Goal: Information Seeking & Learning: Learn about a topic

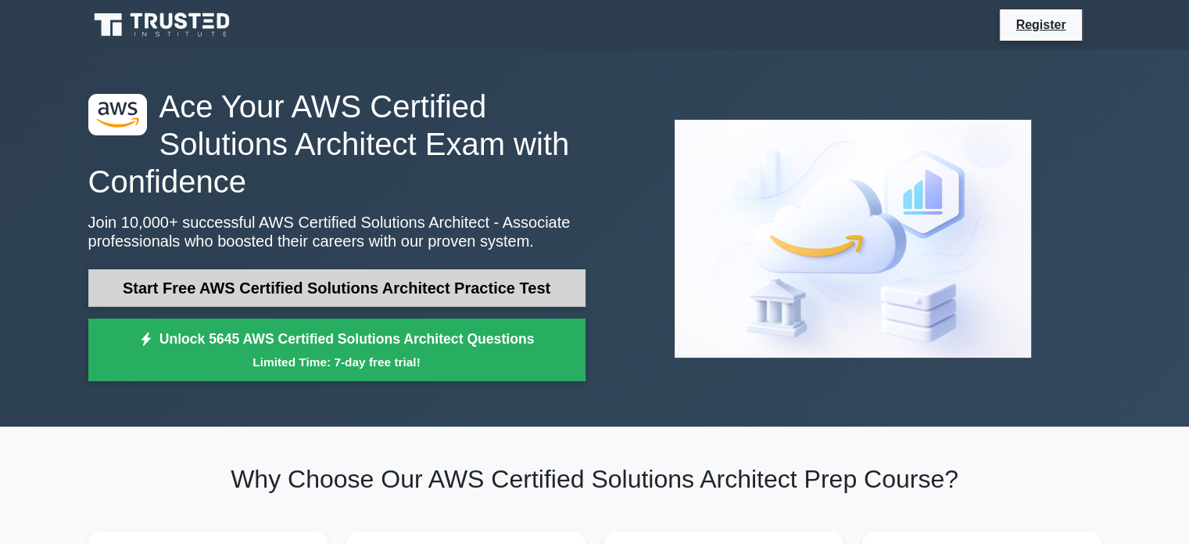
click at [414, 296] on link "Start Free AWS Certified Solutions Architect Practice Test" at bounding box center [336, 288] width 497 height 38
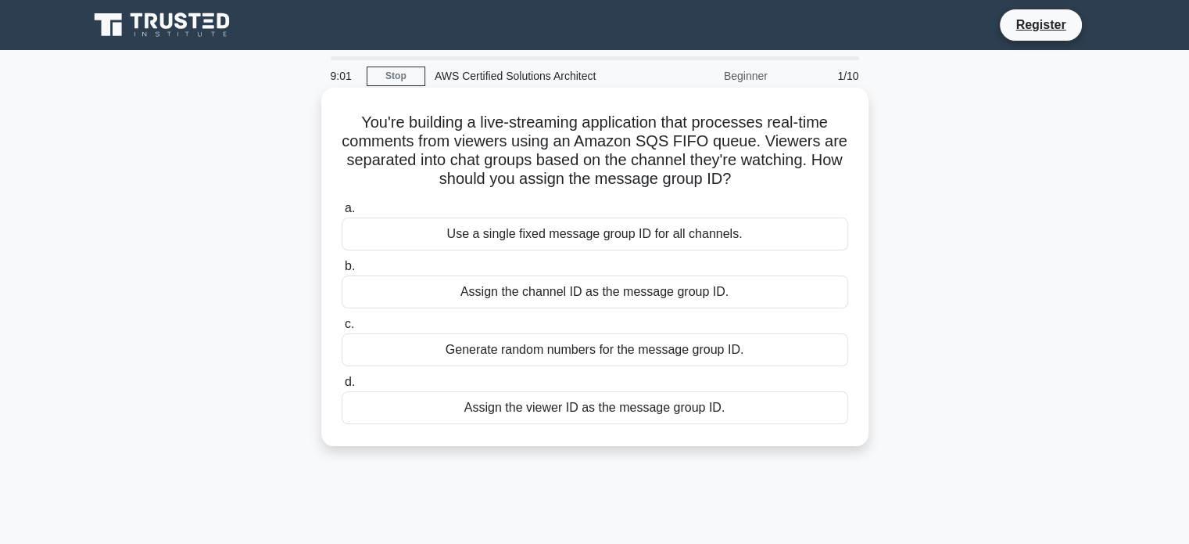
click at [544, 239] on div "Use a single fixed message group ID for all channels." at bounding box center [595, 233] width 507 height 33
click at [342, 213] on input "a. Use a single fixed message group ID for all channels." at bounding box center [342, 208] width 0 height 10
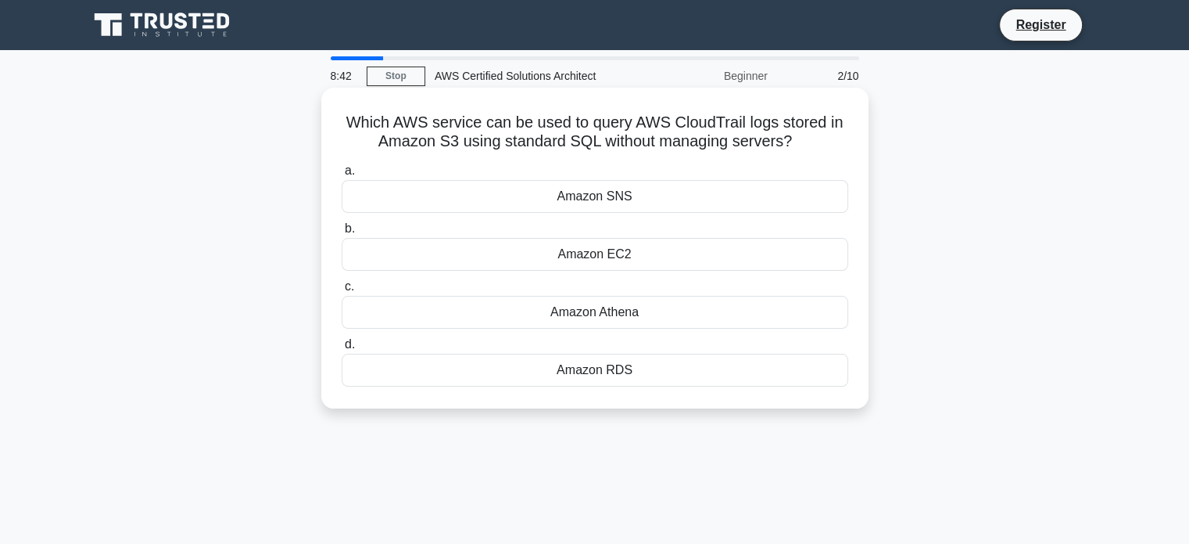
click at [614, 314] on div "Amazon Athena" at bounding box center [595, 312] width 507 height 33
click at [342, 292] on input "c. Amazon Athena" at bounding box center [342, 287] width 0 height 10
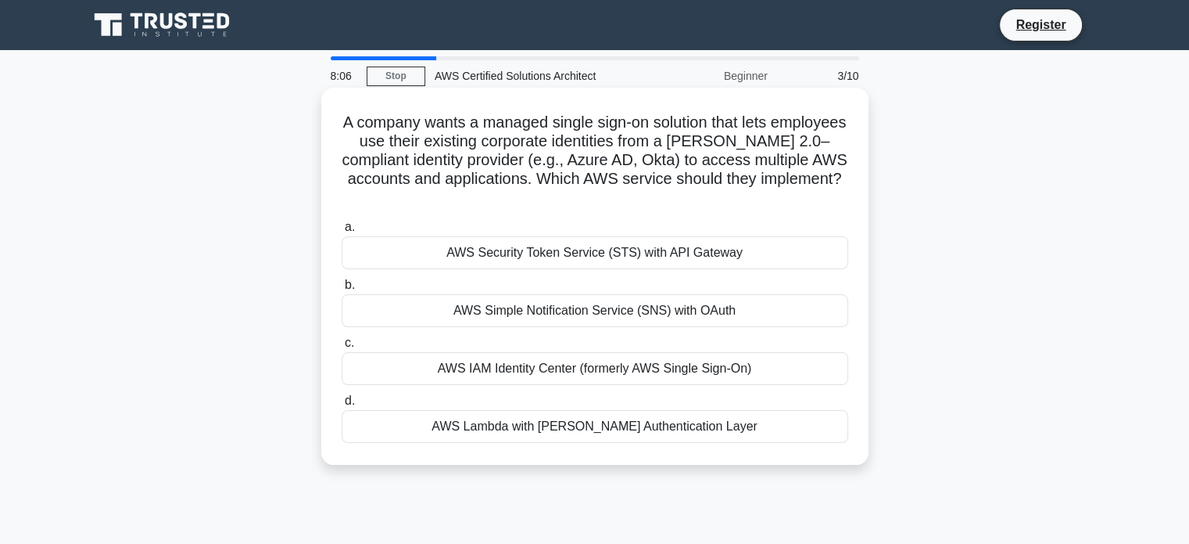
click at [605, 365] on div "AWS IAM Identity Center (formerly AWS Single Sign-On)" at bounding box center [595, 368] width 507 height 33
click at [342, 348] on input "c. AWS IAM Identity Center (formerly AWS Single Sign-On)" at bounding box center [342, 343] width 0 height 10
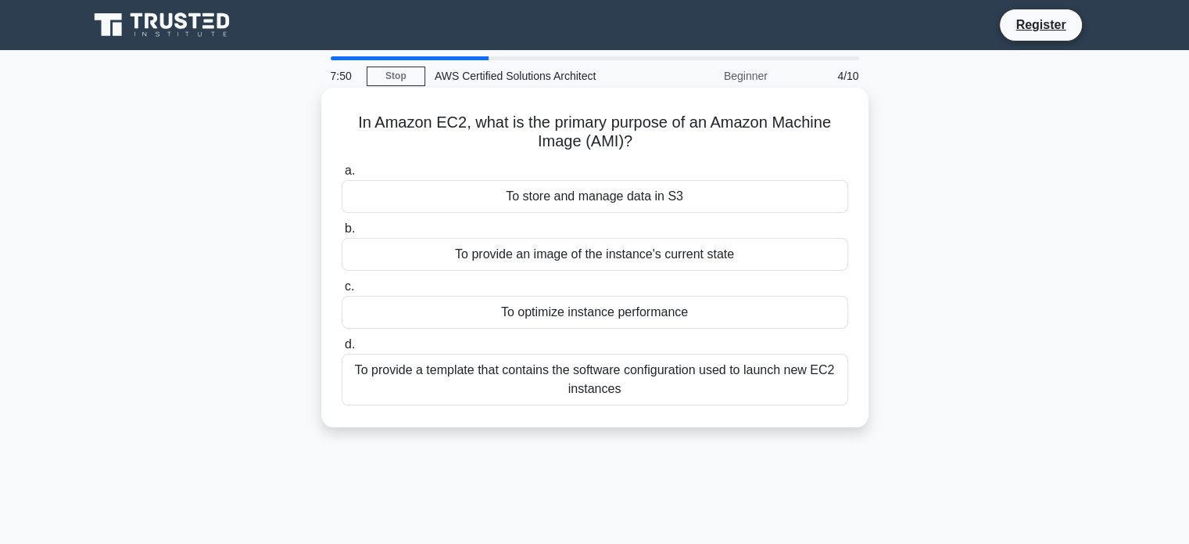
click at [604, 379] on div "To provide a template that contains the software configuration used to launch n…" at bounding box center [595, 379] width 507 height 52
click at [342, 350] on input "d. To provide a template that contains the software configuration used to launc…" at bounding box center [342, 344] width 0 height 10
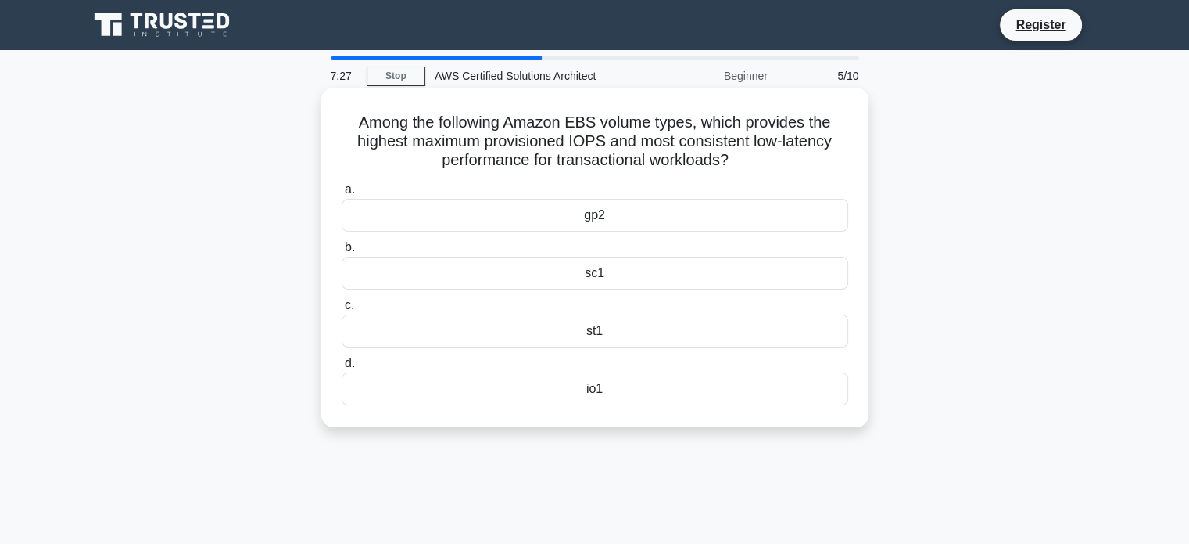
click at [598, 389] on div "io1" at bounding box center [595, 388] width 507 height 33
click at [342, 368] on input "d. io1" at bounding box center [342, 363] width 0 height 10
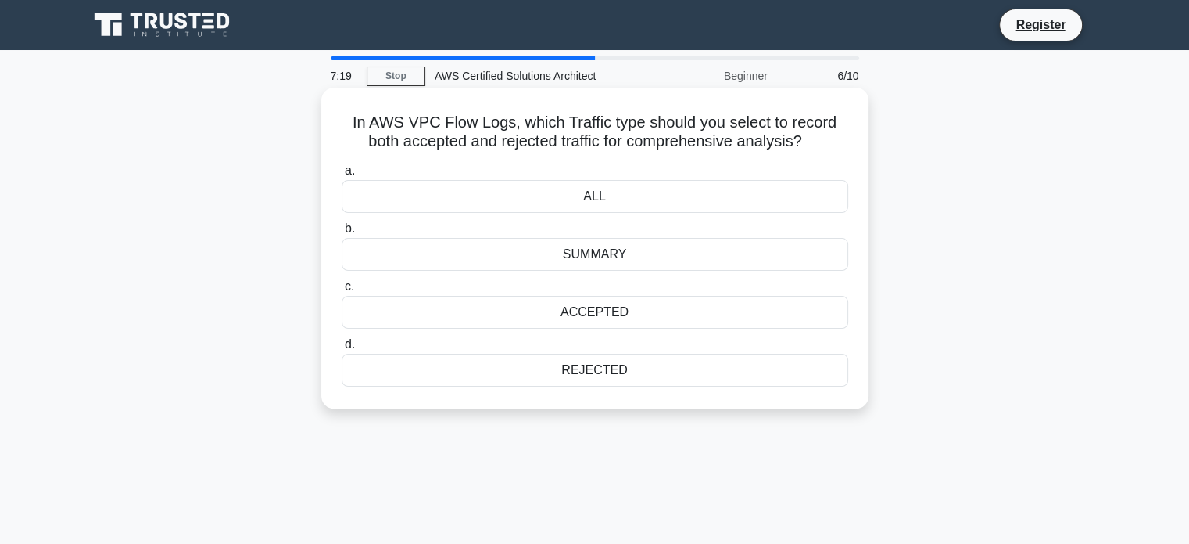
click at [597, 197] on div "ALL" at bounding box center [595, 196] width 507 height 33
click at [342, 176] on input "a. ALL" at bounding box center [342, 171] width 0 height 10
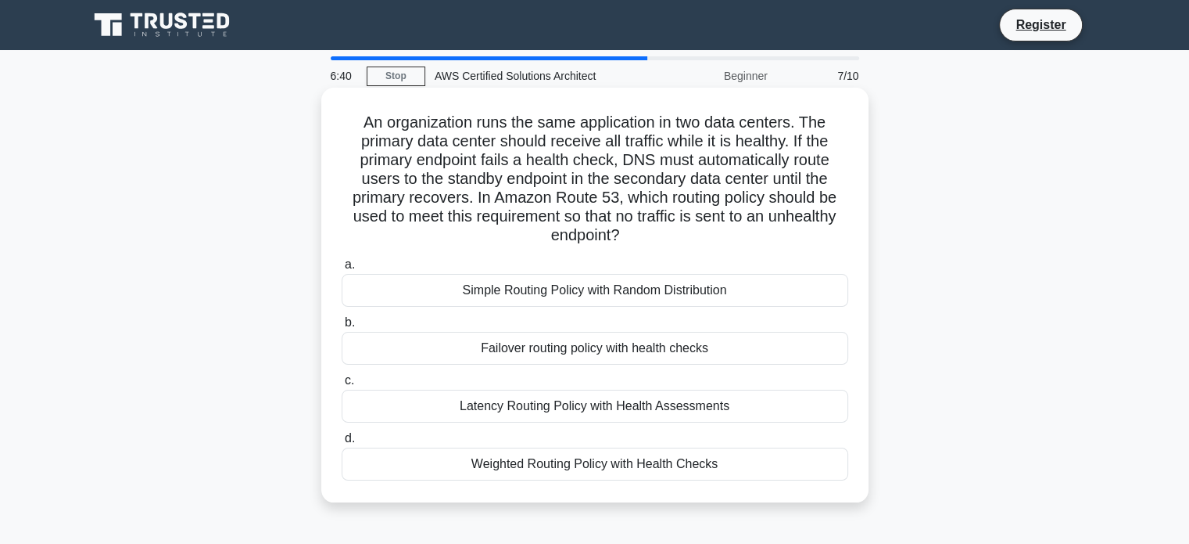
click at [567, 339] on div "Failover routing policy with health checks" at bounding box center [595, 348] width 507 height 33
click at [342, 328] on input "b. Failover routing policy with health checks" at bounding box center [342, 323] width 0 height 10
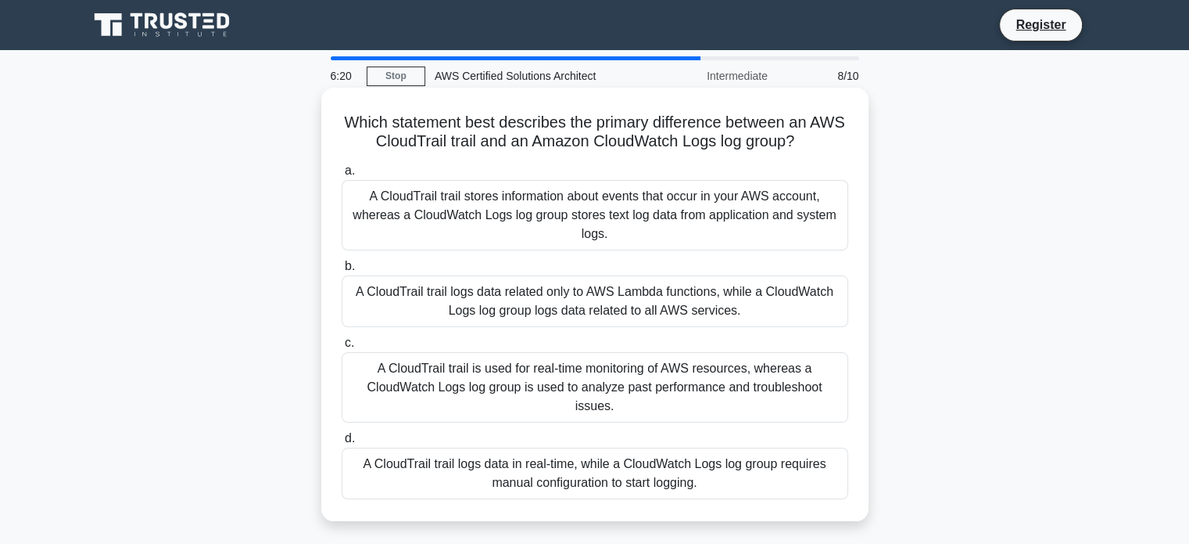
click at [534, 235] on div "A CloudTrail trail stores information about events that occur in your AWS accou…" at bounding box center [595, 215] width 507 height 70
click at [342, 176] on input "a. A CloudTrail trail stores information about events that occur in your AWS ac…" at bounding box center [342, 171] width 0 height 10
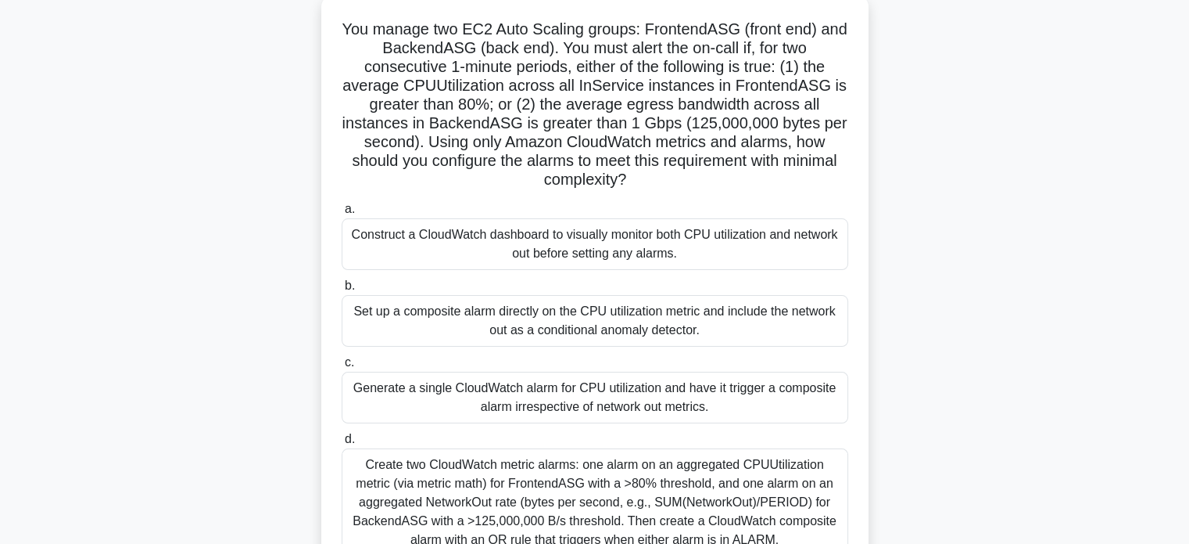
scroll to position [99, 0]
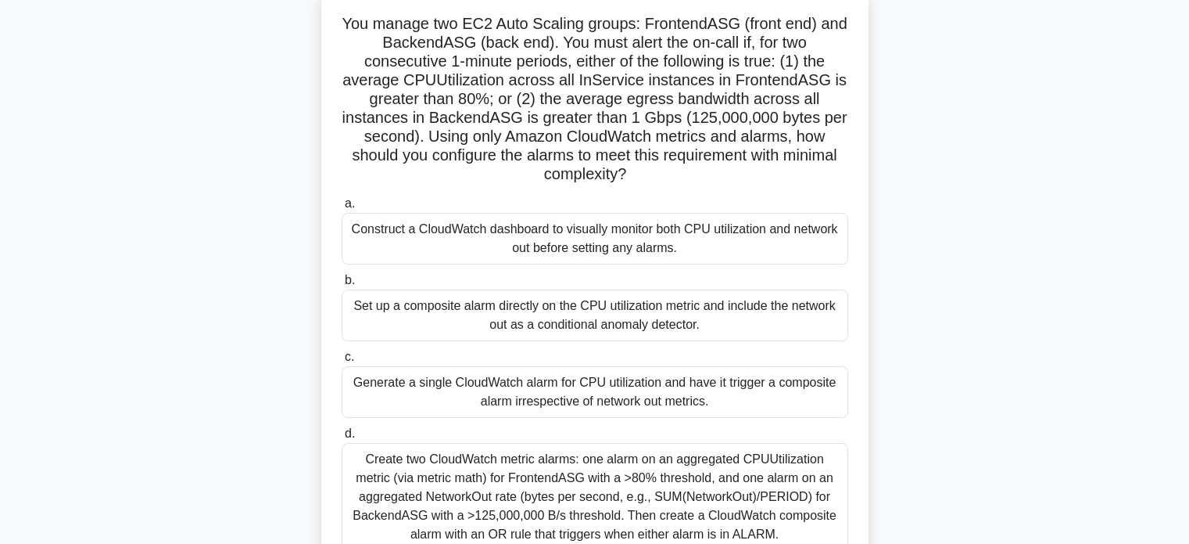
click at [583, 490] on div "Create two CloudWatch metric alarms: one alarm on an aggregated CPUUtilization …" at bounding box center [595, 497] width 507 height 108
click at [342, 439] on input "d. Create two CloudWatch metric alarms: one alarm on an aggregated CPUUtilizati…" at bounding box center [342, 434] width 0 height 10
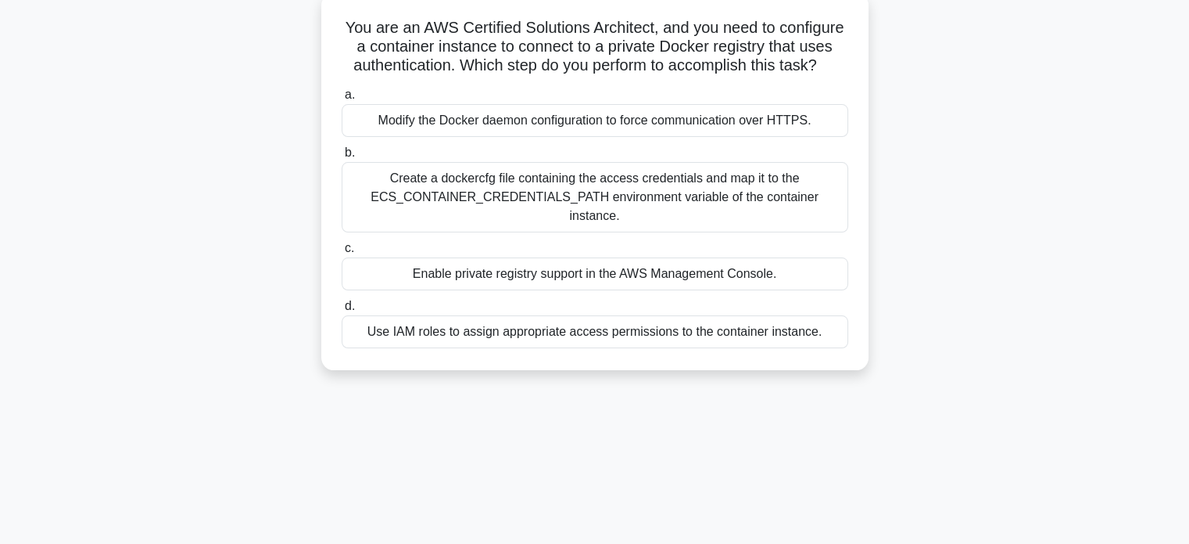
scroll to position [0, 0]
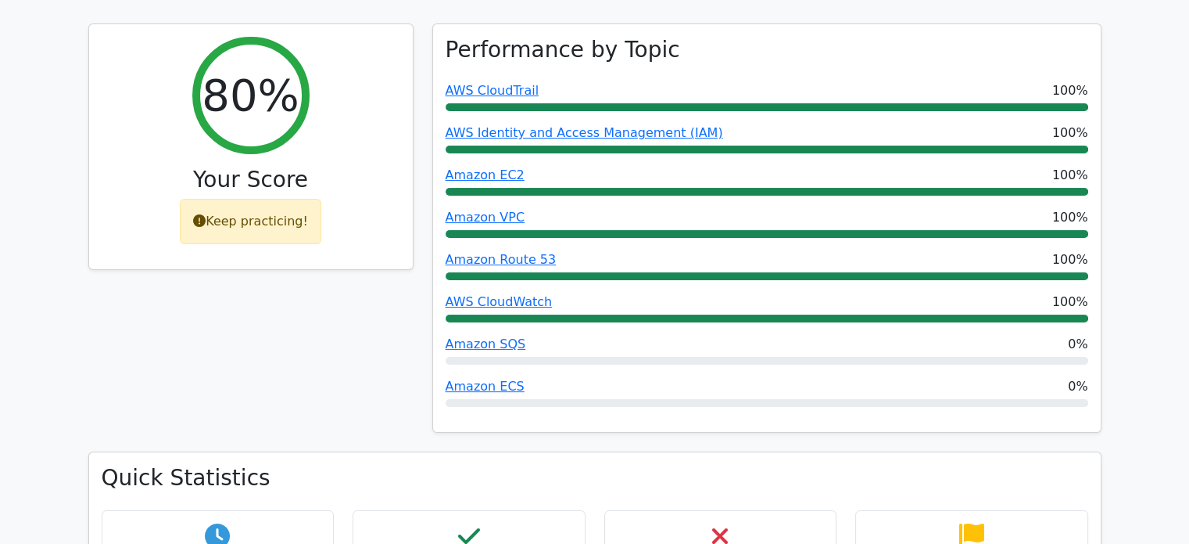
scroll to position [192, 0]
